Goal: Task Accomplishment & Management: Use online tool/utility

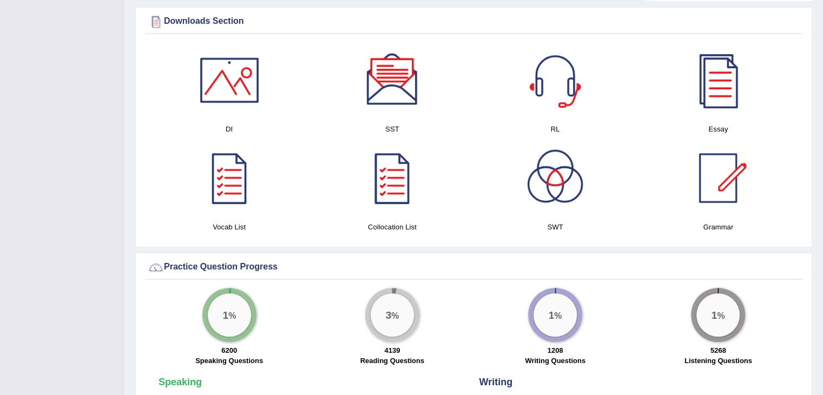
scroll to position [545, 0]
click at [397, 186] on div at bounding box center [392, 178] width 76 height 76
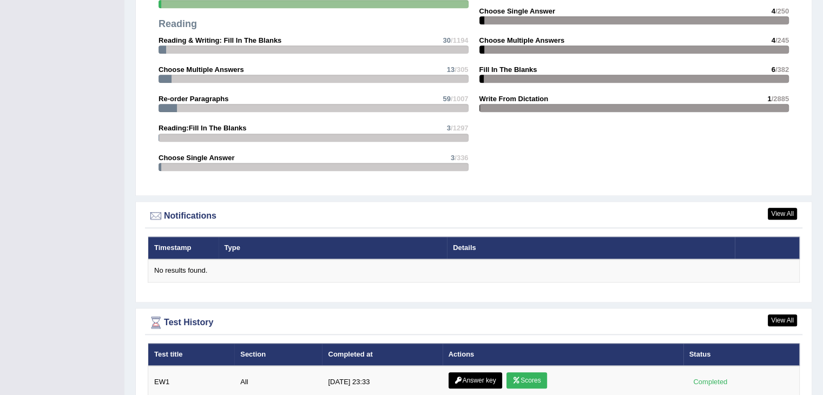
scroll to position [1268, 0]
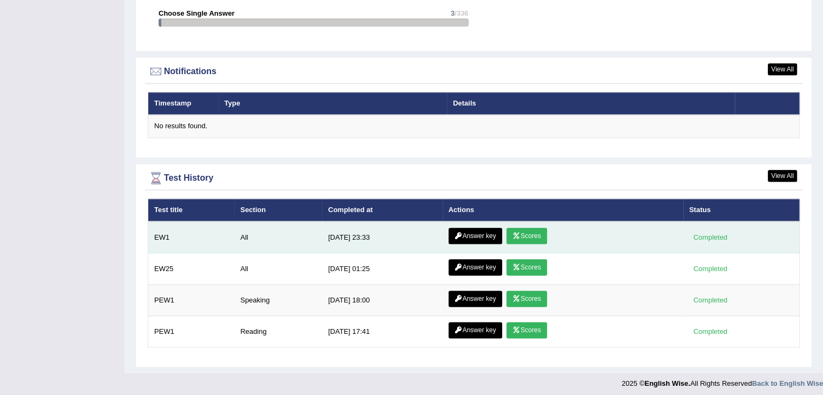
click at [524, 234] on link "Scores" at bounding box center [527, 236] width 40 height 16
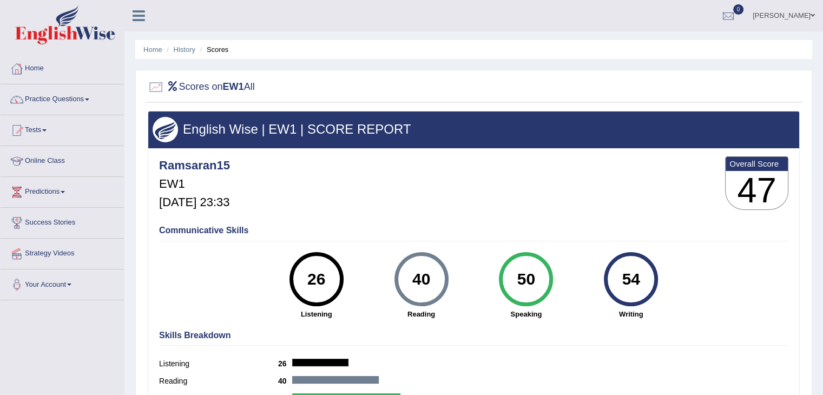
click at [89, 100] on span at bounding box center [87, 99] width 4 height 2
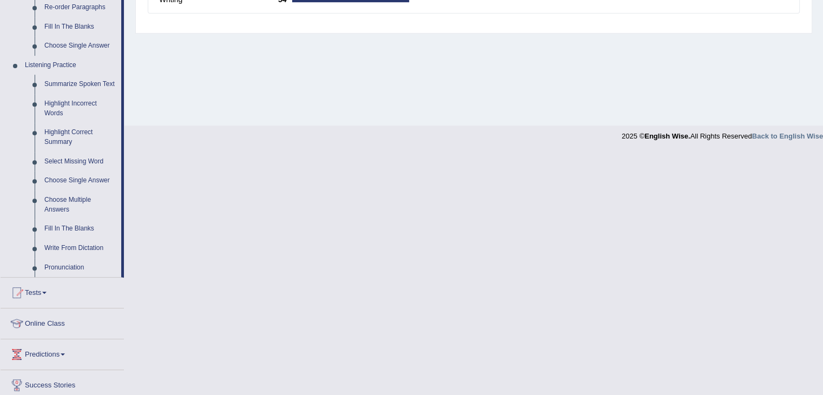
scroll to position [483, 0]
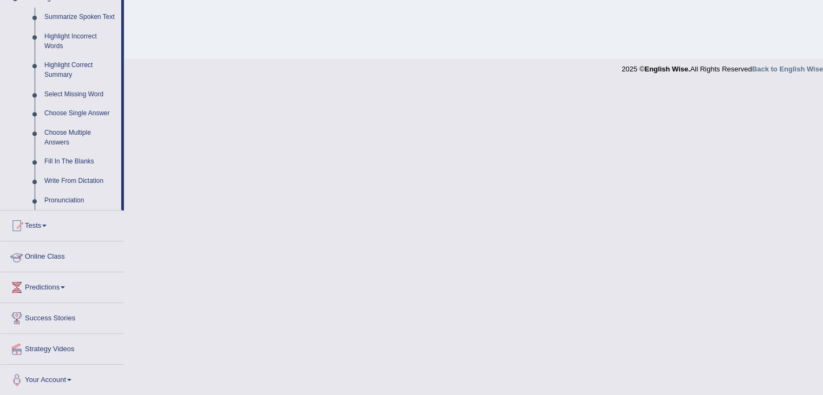
click at [57, 257] on link "Online Class" at bounding box center [62, 254] width 123 height 27
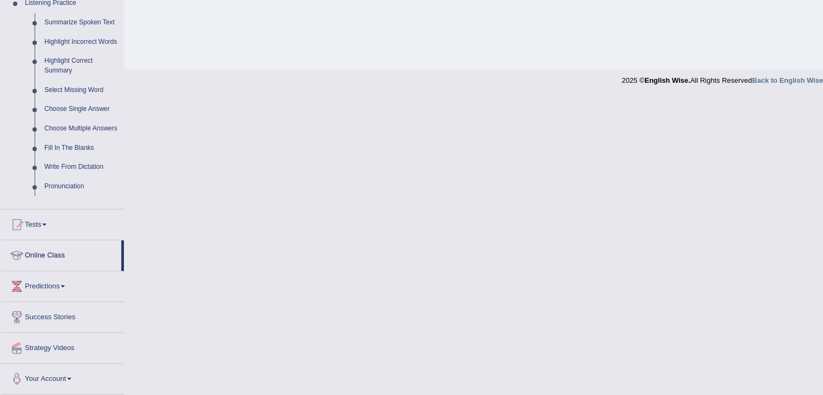
scroll to position [182, 0]
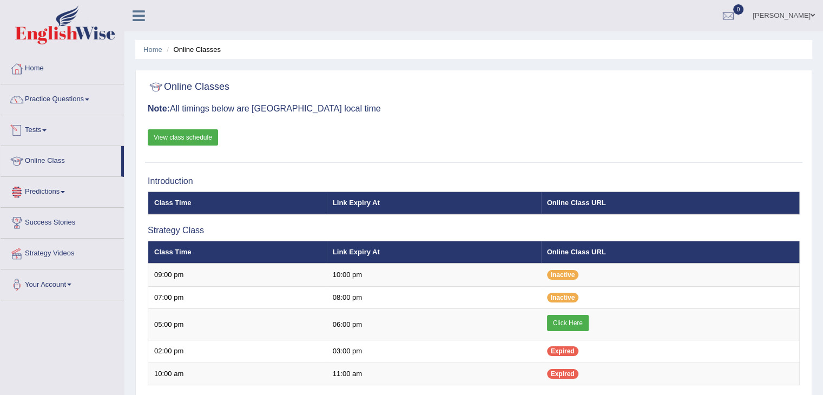
click at [46, 133] on link "Tests" at bounding box center [62, 128] width 123 height 27
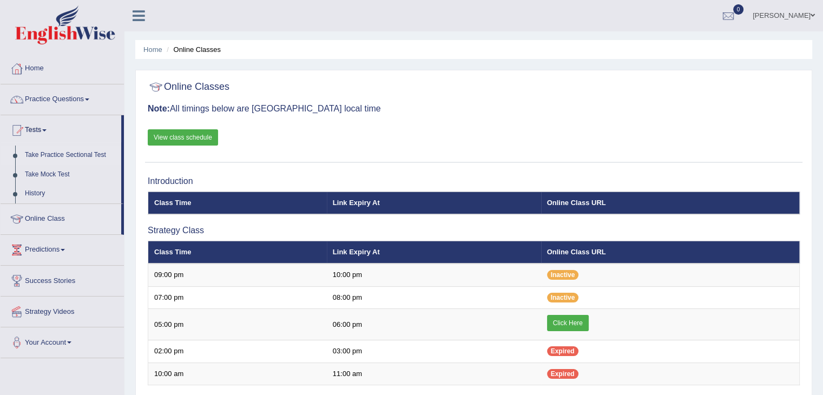
click at [57, 156] on link "Take Practice Sectional Test" at bounding box center [70, 155] width 101 height 19
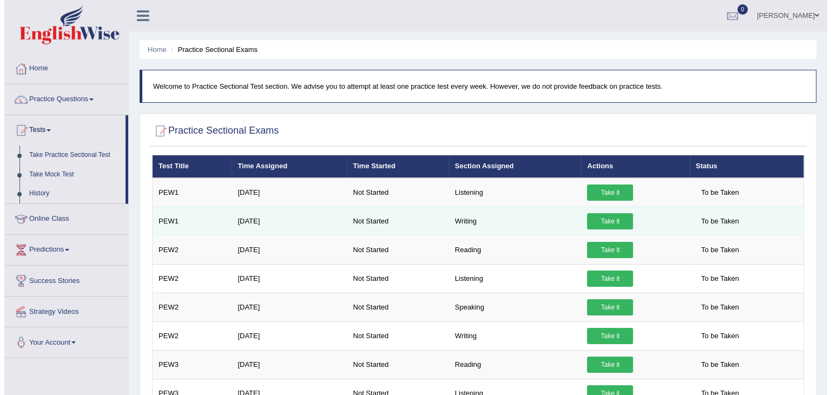
scroll to position [58, 0]
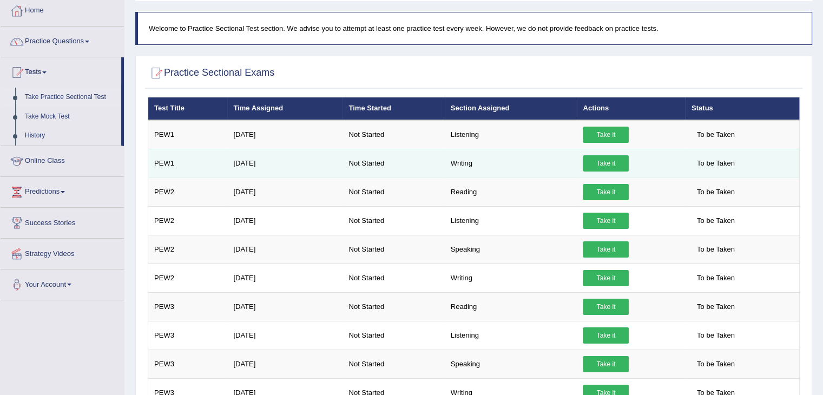
click at [613, 166] on link "Take it" at bounding box center [606, 163] width 46 height 16
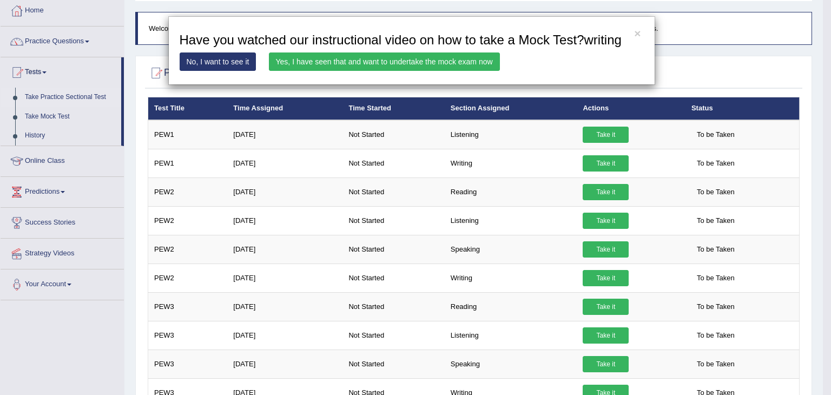
click at [348, 65] on link "Yes, I have seen that and want to undertake the mock exam now" at bounding box center [384, 61] width 231 height 18
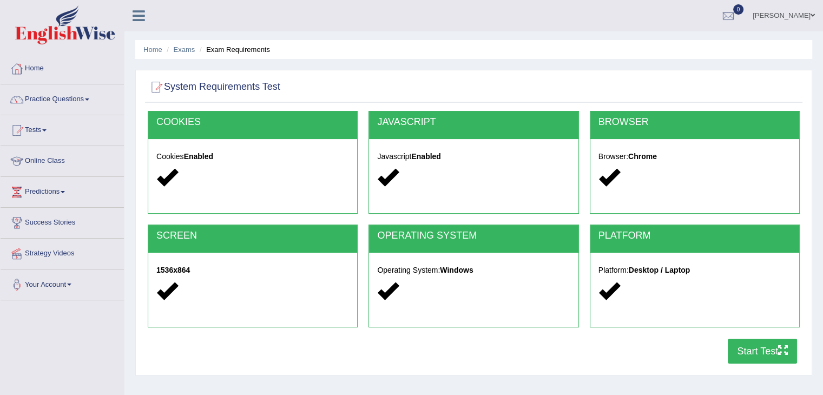
click at [748, 350] on button "Start Test" at bounding box center [762, 351] width 69 height 25
click at [35, 130] on link "Tests" at bounding box center [62, 128] width 123 height 27
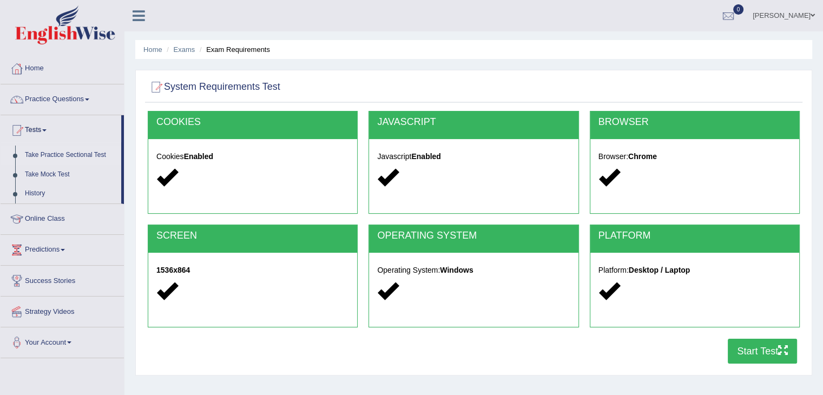
click at [60, 154] on link "Take Practice Sectional Test" at bounding box center [70, 155] width 101 height 19
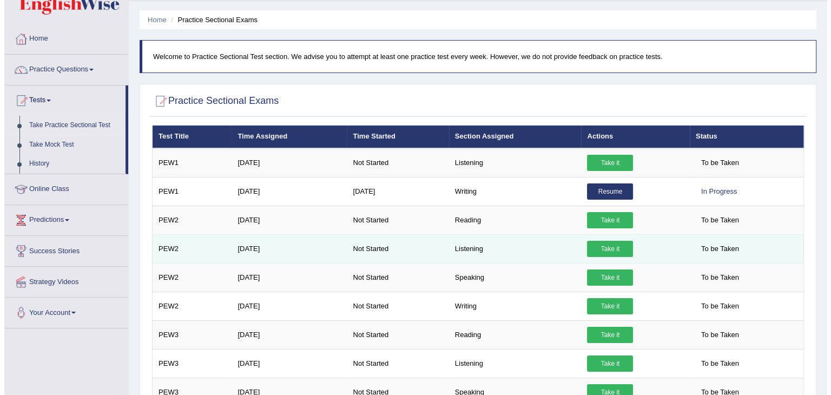
scroll to position [30, 0]
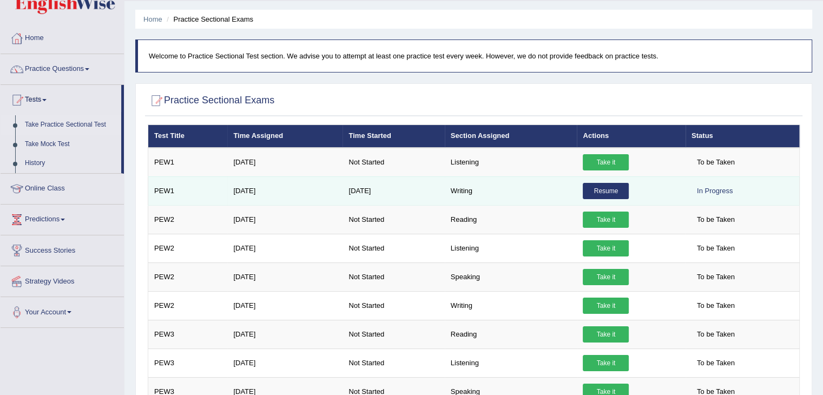
click at [603, 189] on link "Resume" at bounding box center [606, 191] width 46 height 16
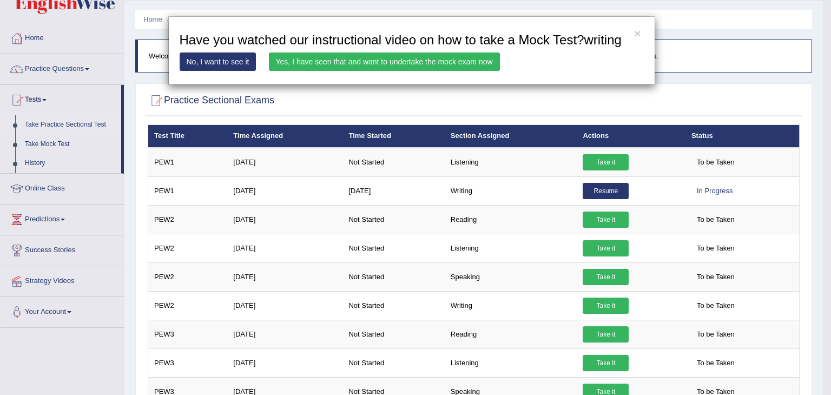
click at [412, 67] on link "Yes, I have seen that and want to undertake the mock exam now" at bounding box center [384, 61] width 231 height 18
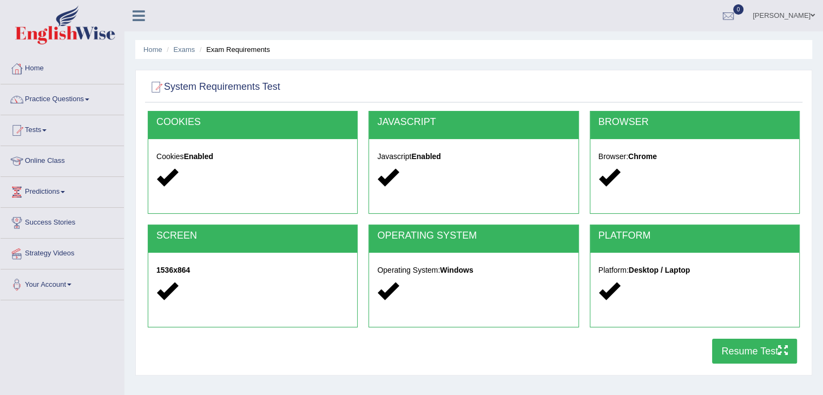
click at [732, 351] on button "Resume Test" at bounding box center [754, 351] width 85 height 25
